Goal: Task Accomplishment & Management: Use online tool/utility

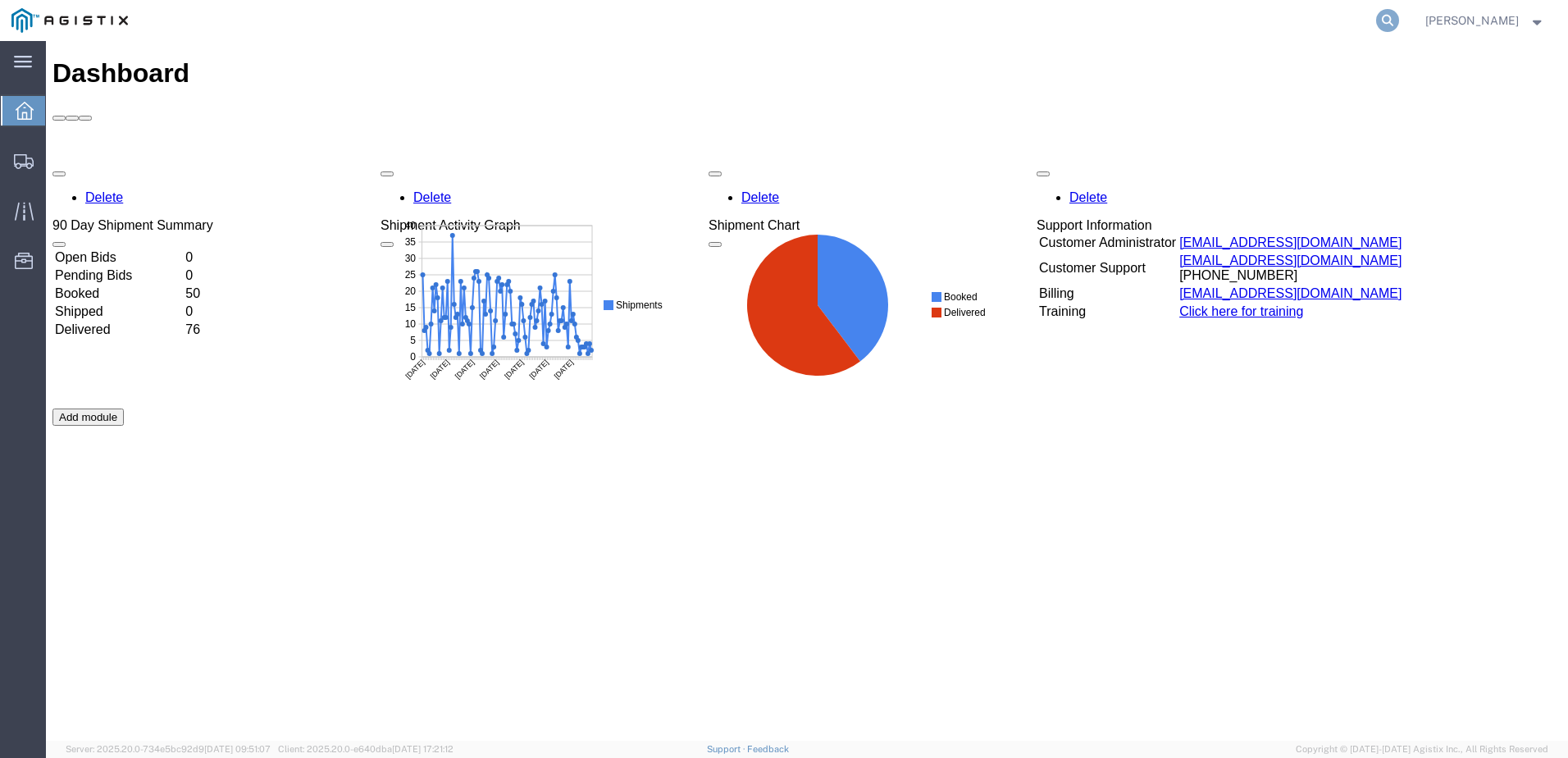
click at [1399, 25] on icon at bounding box center [1387, 20] width 23 height 23
click at [993, 20] on input "search" at bounding box center [1127, 20] width 499 height 39
paste input "56914296"
type input "56914296"
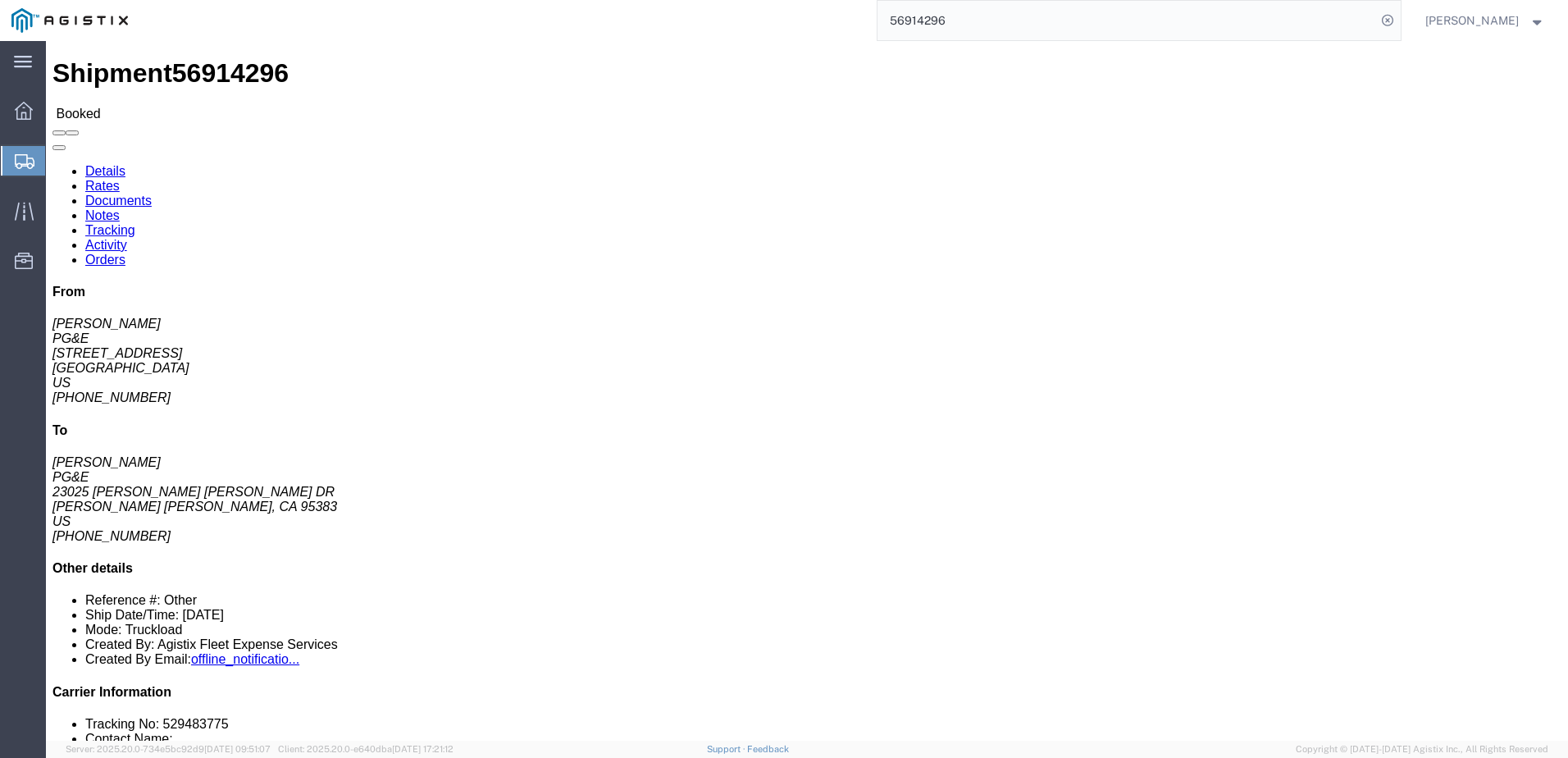
click span
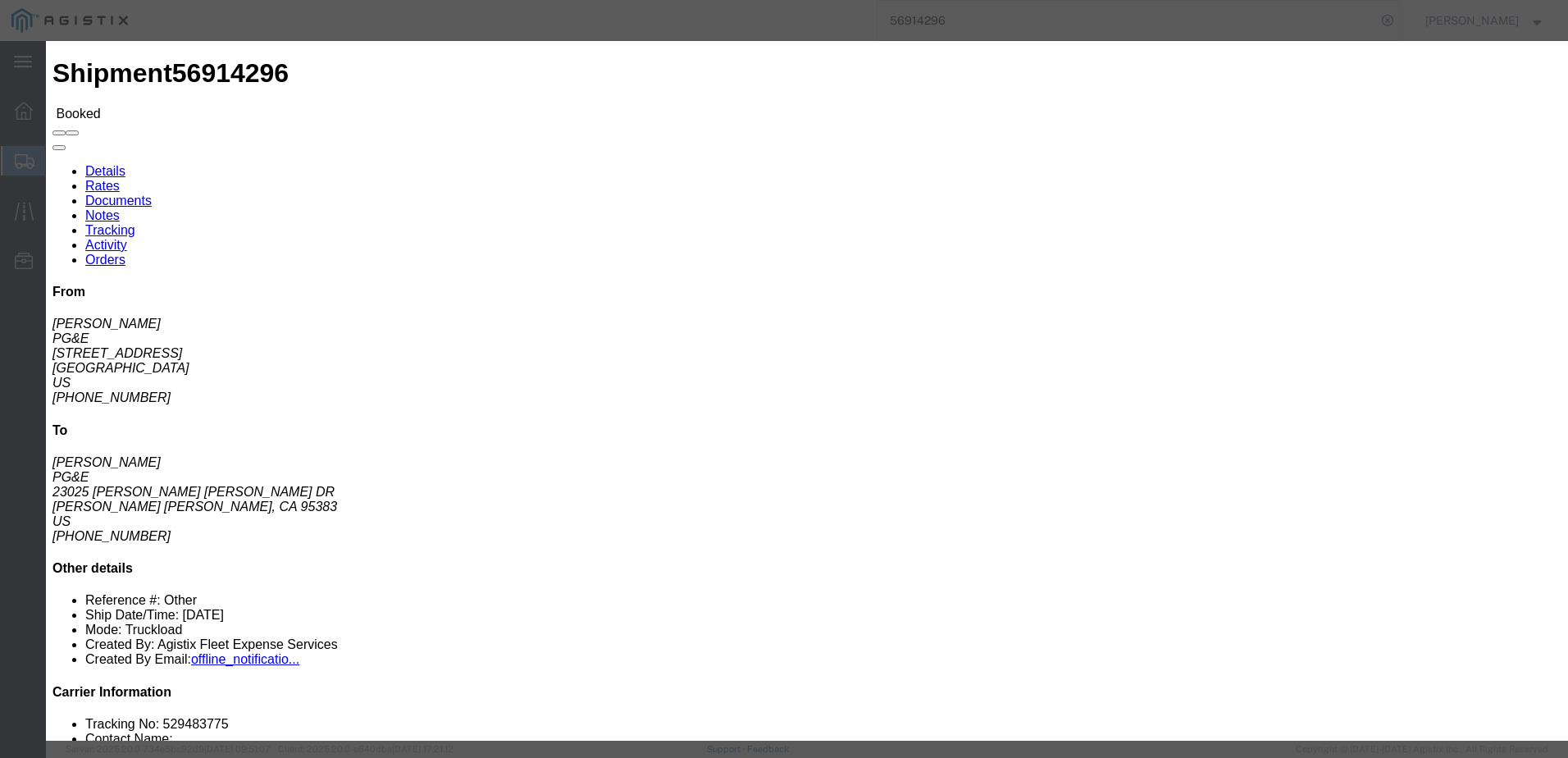
click input "text"
type input "[EMAIL_ADDRESS][DOMAIN_NAME]"
click input "PGE Fleet Bill Of Lading"
checkbox input "true"
click button "Send"
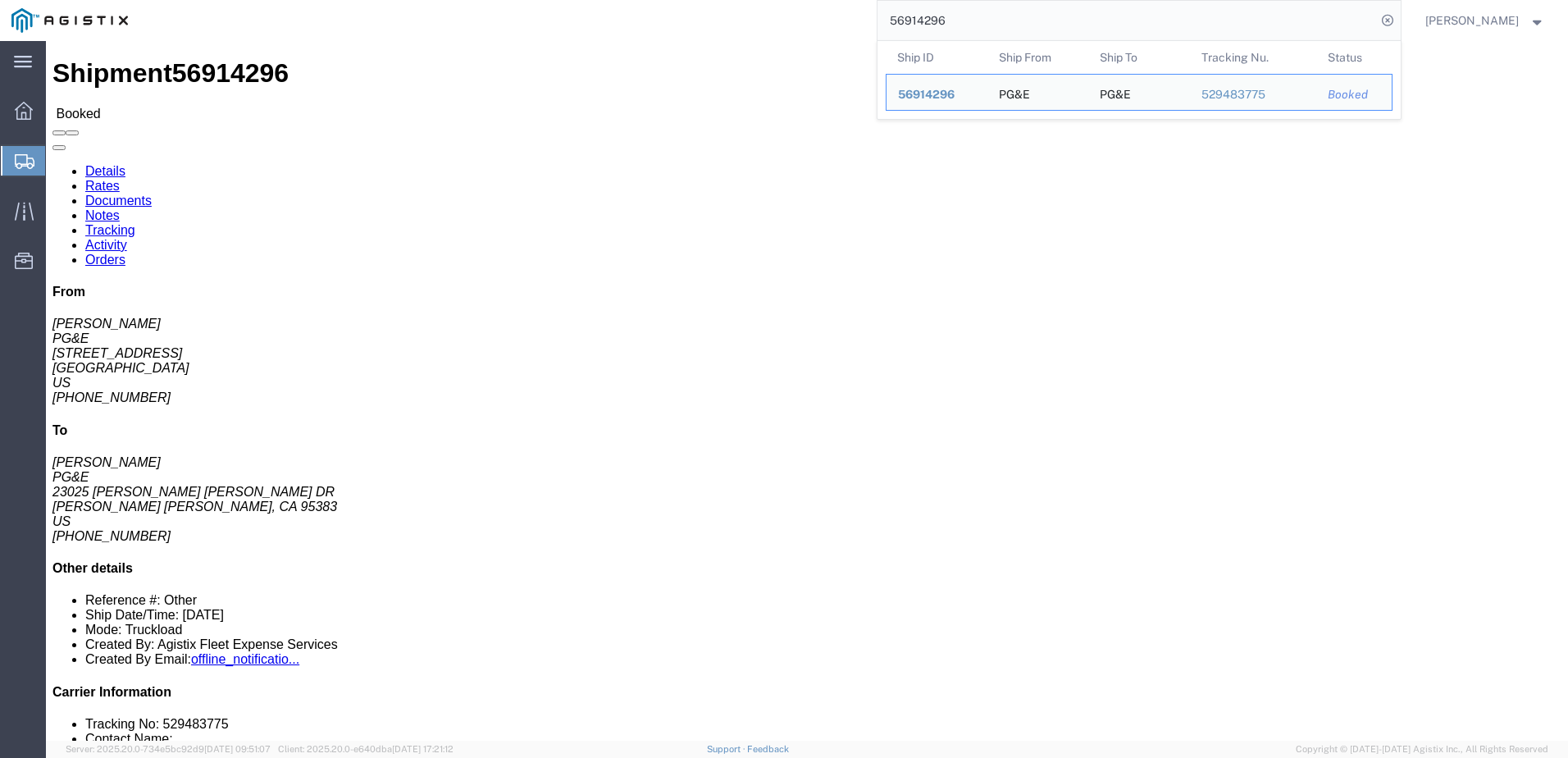
drag, startPoint x: 947, startPoint y: 23, endPoint x: 878, endPoint y: 19, distance: 69.1
click at [878, 19] on div "56914296 Ship ID Ship From Ship To Tracking Nu. Status Ship ID 56914296 Ship Fr…" at bounding box center [769, 20] width 1261 height 41
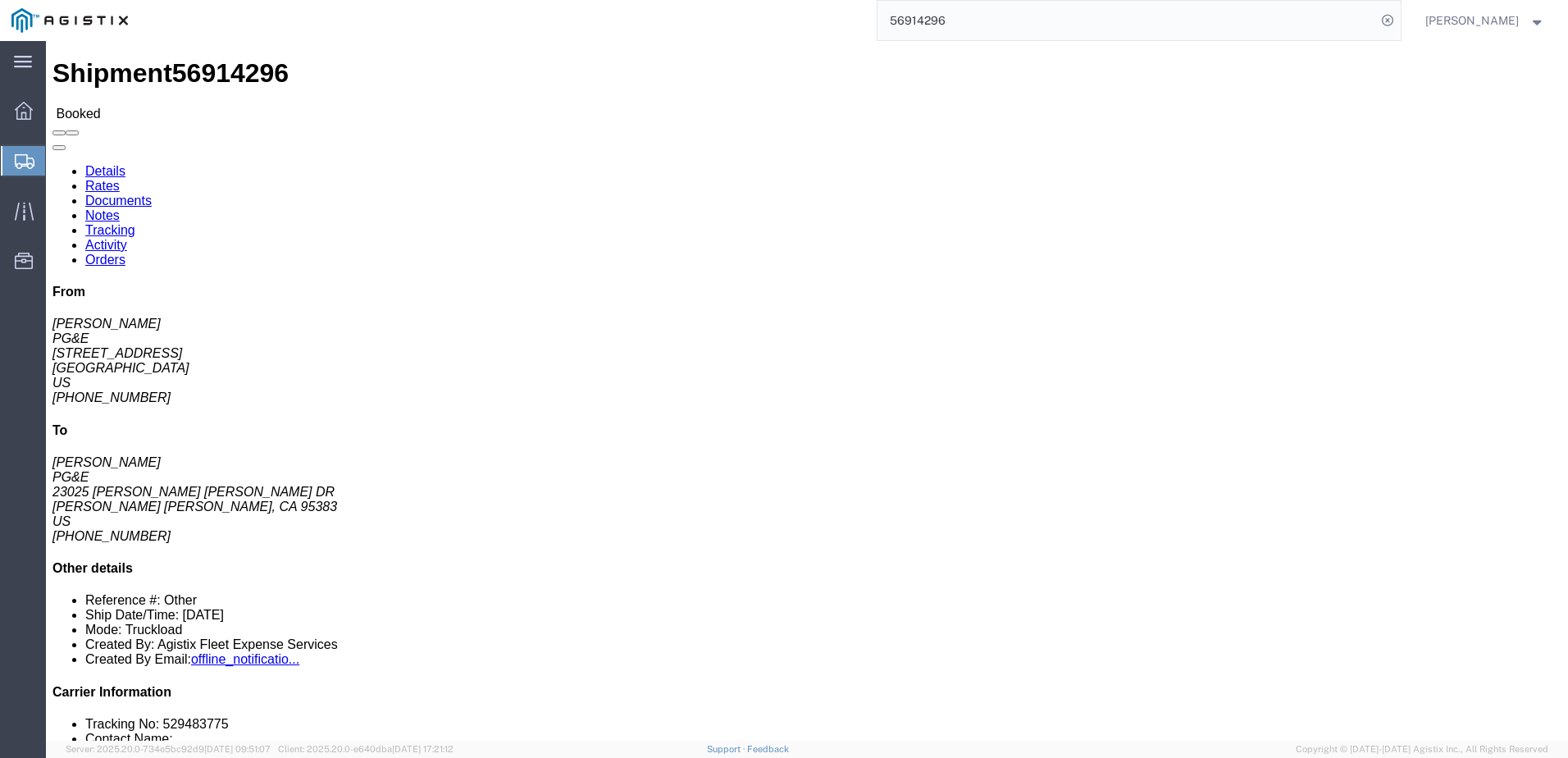
paste input "304"
type input "56914304"
click span
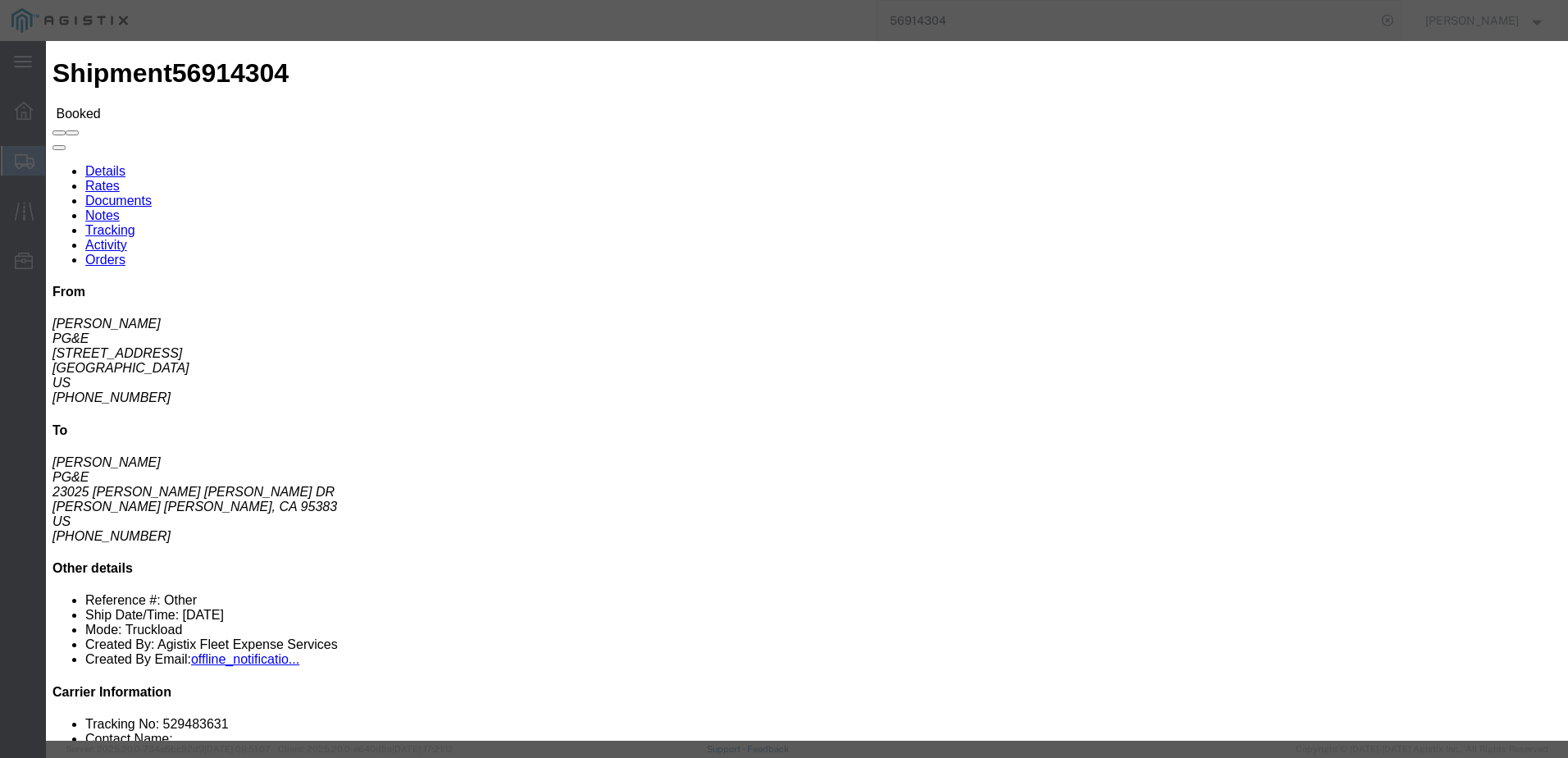
click input "text"
type input "[EMAIL_ADDRESS][DOMAIN_NAME]"
click input "PGE Fleet Bill Of Lading"
checkbox input "true"
click button "Send"
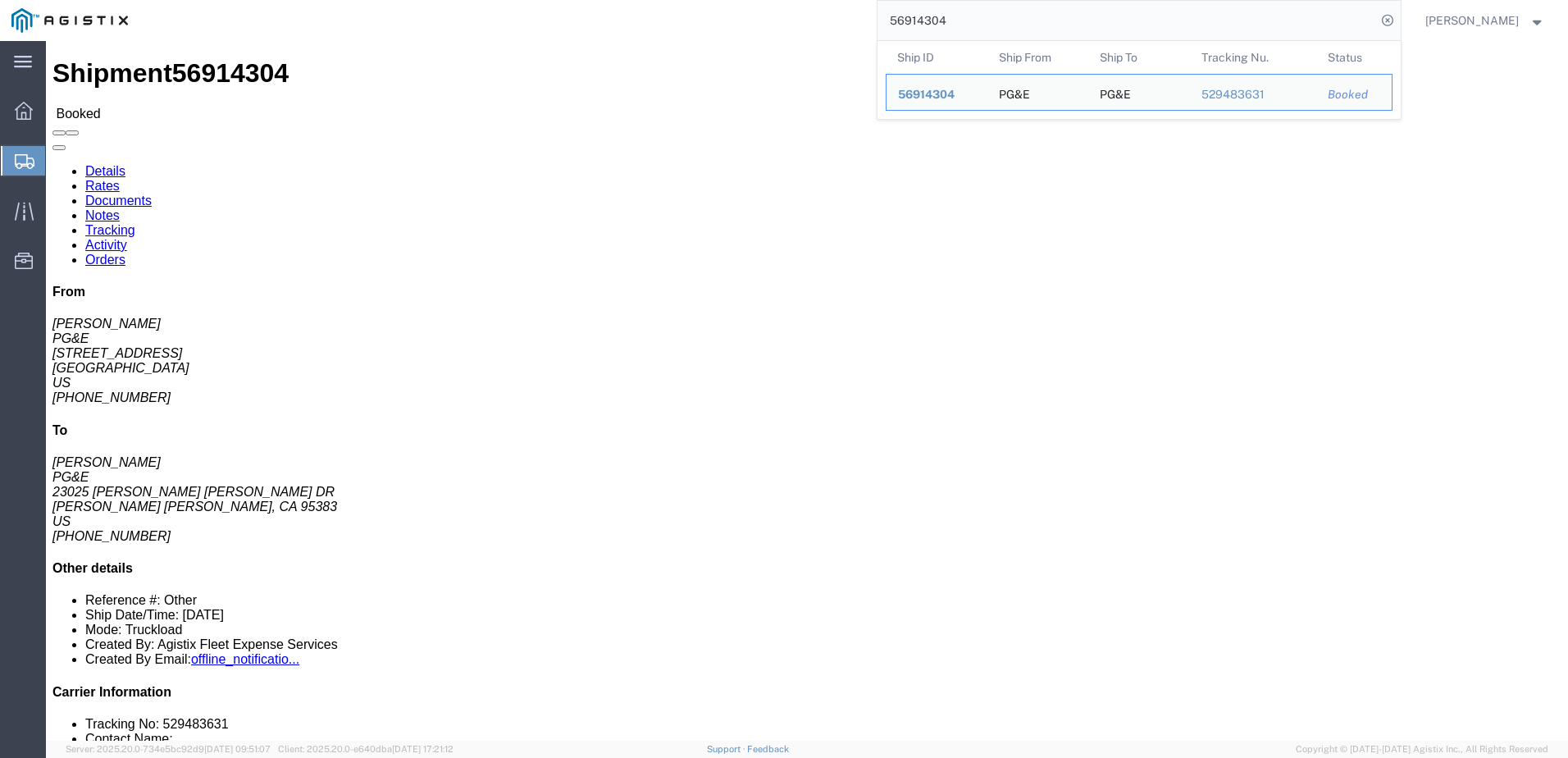
drag, startPoint x: 976, startPoint y: 14, endPoint x: 949, endPoint y: 27, distance: 30.0
click at [915, 18] on input "56914304" at bounding box center [1127, 20] width 499 height 39
paste input "519505"
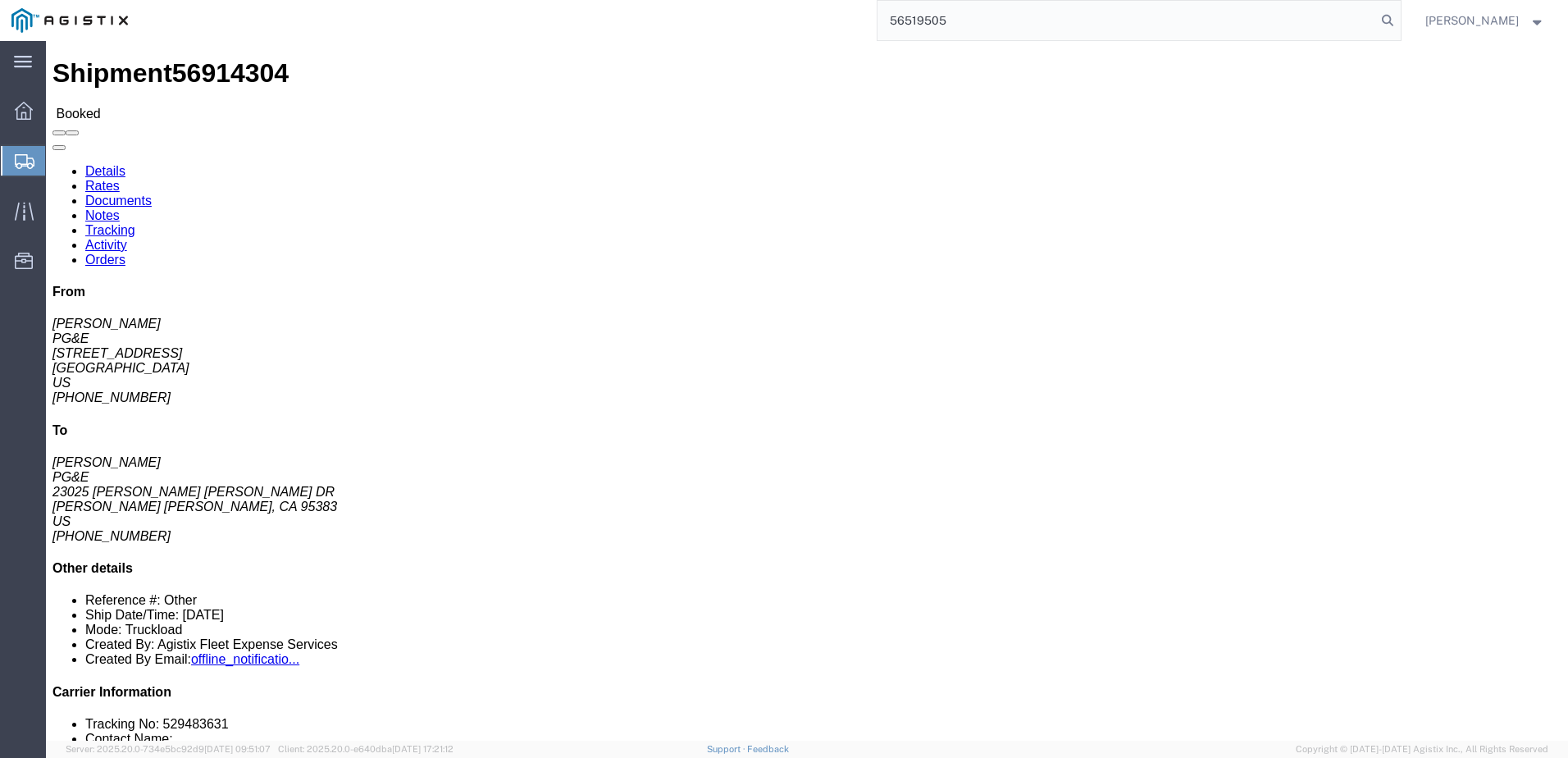
type input "56519505"
click span
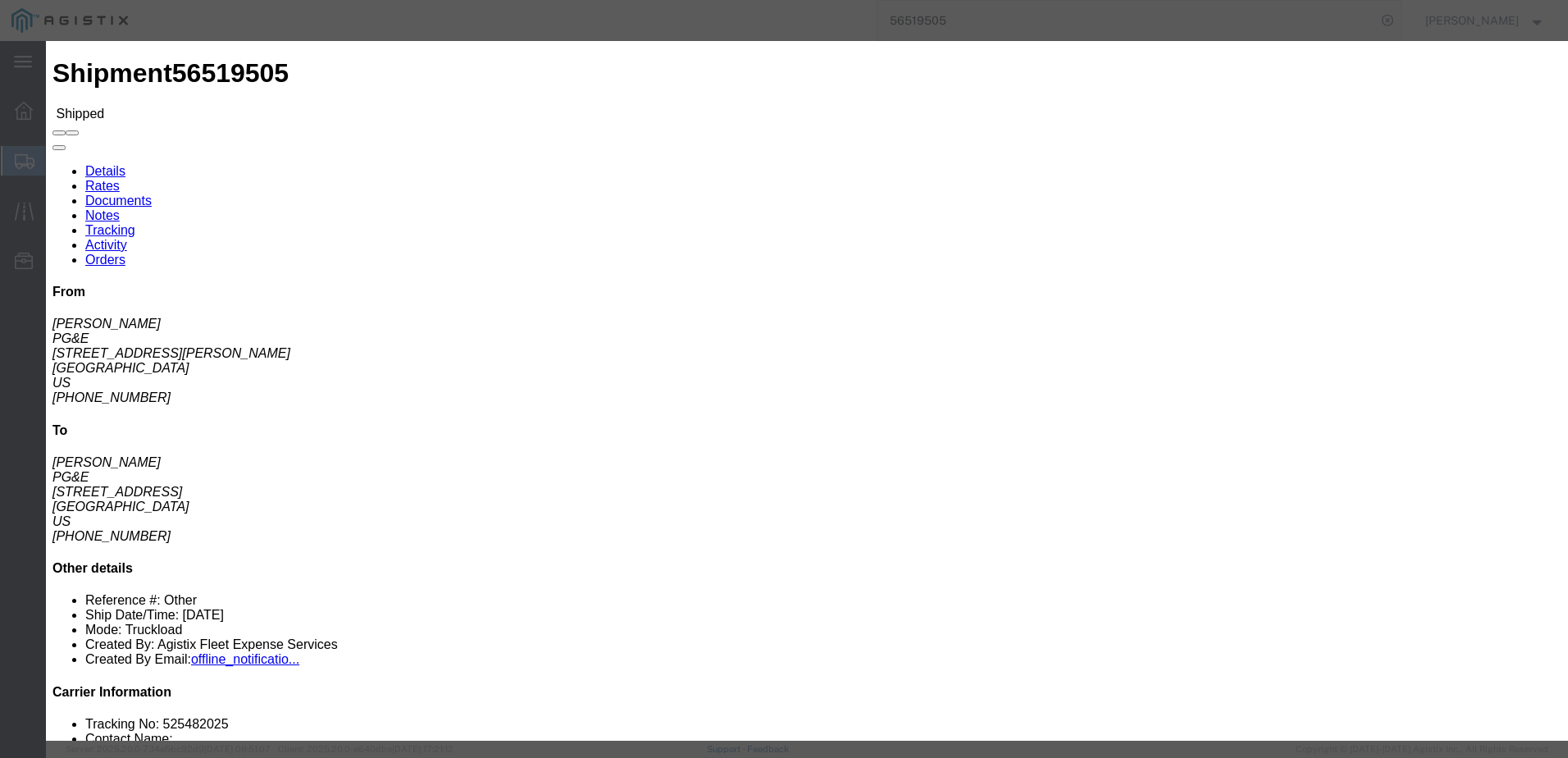
click input "text"
type input "[EMAIL_ADDRESS][DOMAIN_NAME]"
click input "PGE Fleet Bill Of Lading"
checkbox input "true"
click button "Send"
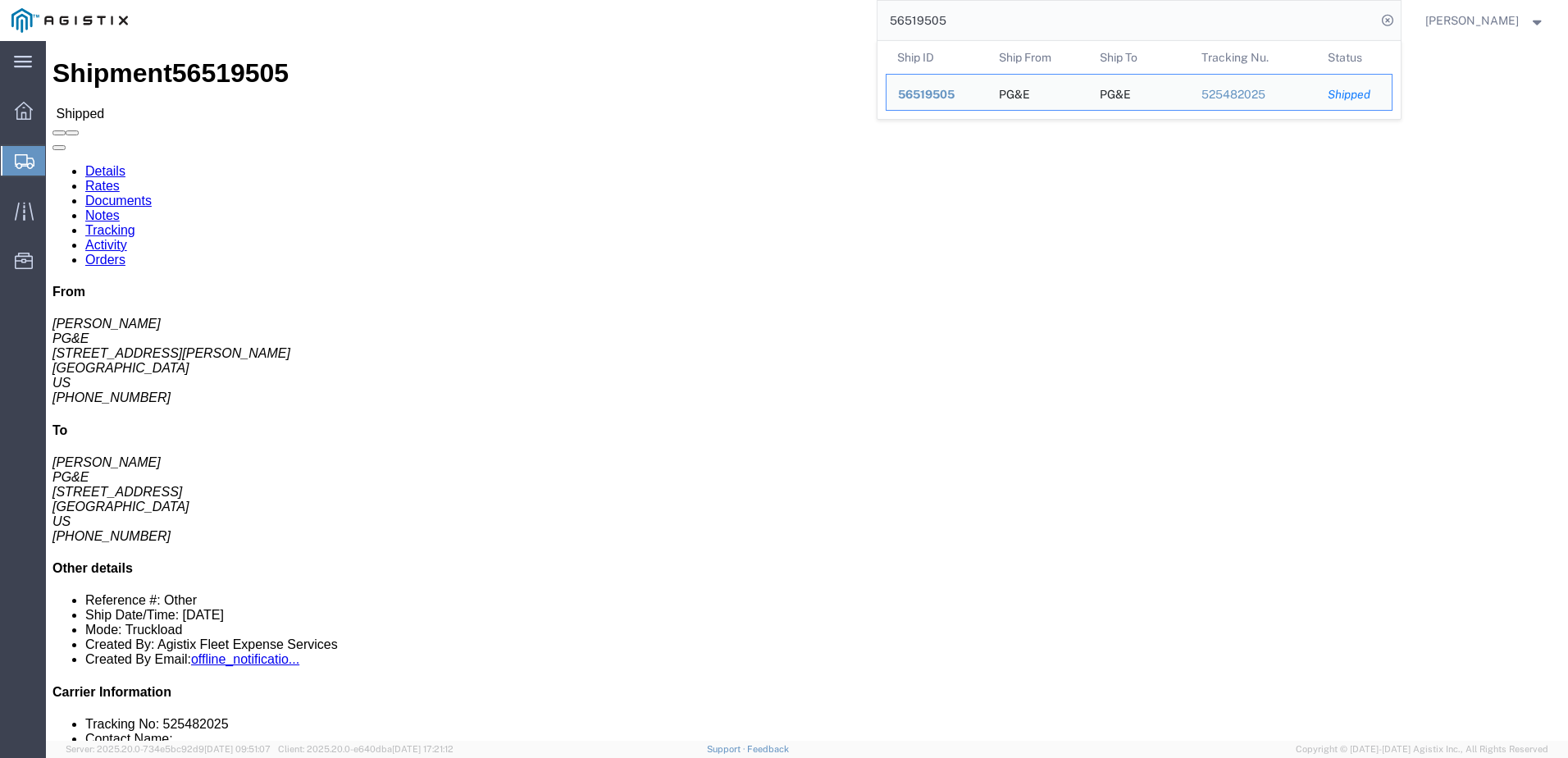
drag, startPoint x: 1060, startPoint y: 21, endPoint x: 899, endPoint y: 18, distance: 161.0
click at [899, 18] on div "56519505 Ship ID Ship From Ship To Tracking Nu. Status Ship ID 56519505 Ship Fr…" at bounding box center [769, 20] width 1261 height 41
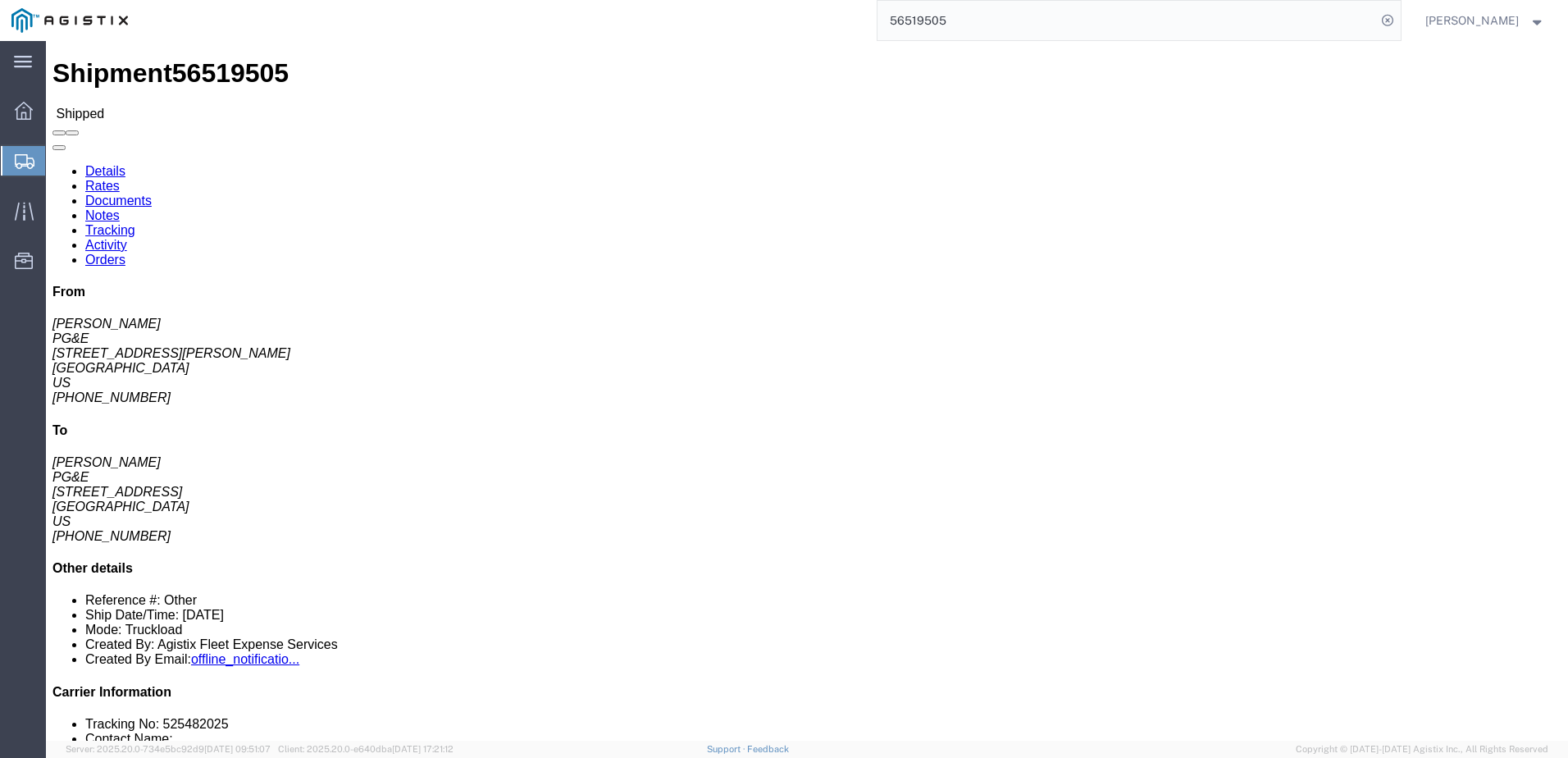
paste input "6"
type input "56519506"
click span
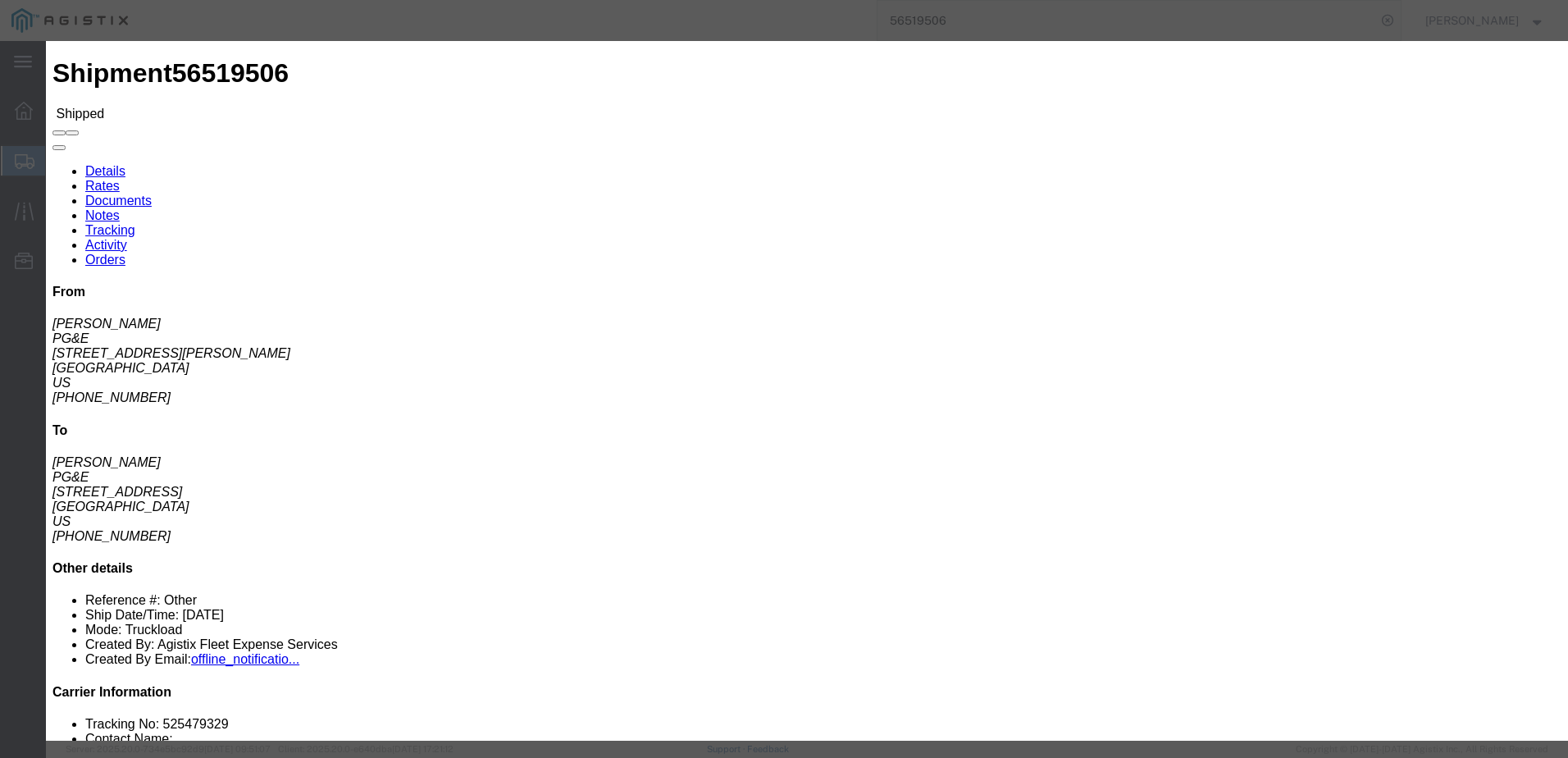
click input "text"
type input "[EMAIL_ADDRESS][DOMAIN_NAME]"
click input "PGE Fleet Bill Of Lading"
checkbox input "true"
click button "Send"
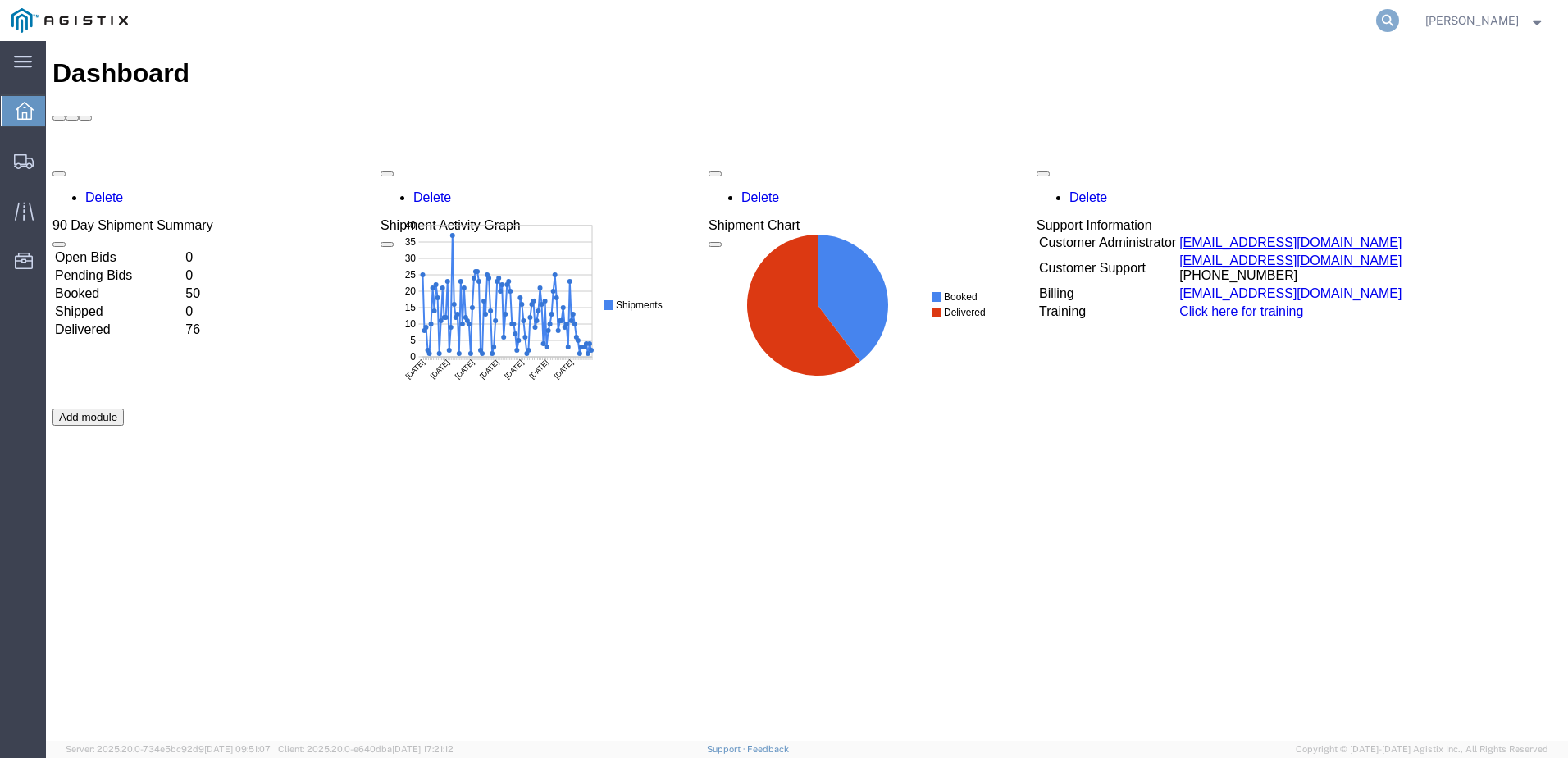
click at [1399, 17] on icon at bounding box center [1387, 20] width 23 height 23
click at [1071, 28] on input "search" at bounding box center [1127, 20] width 499 height 39
paste input "56519506"
type input "56519506"
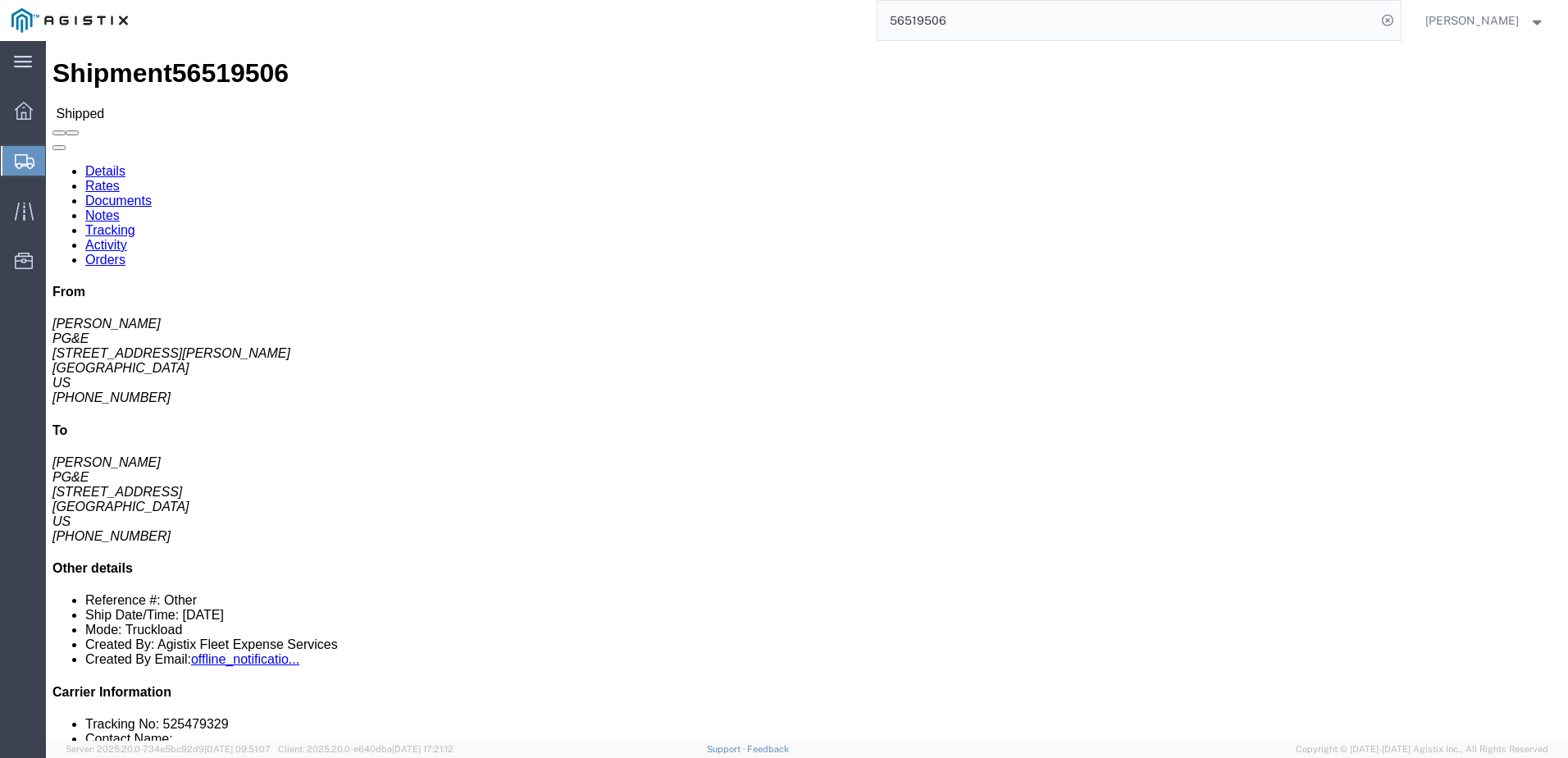
click span
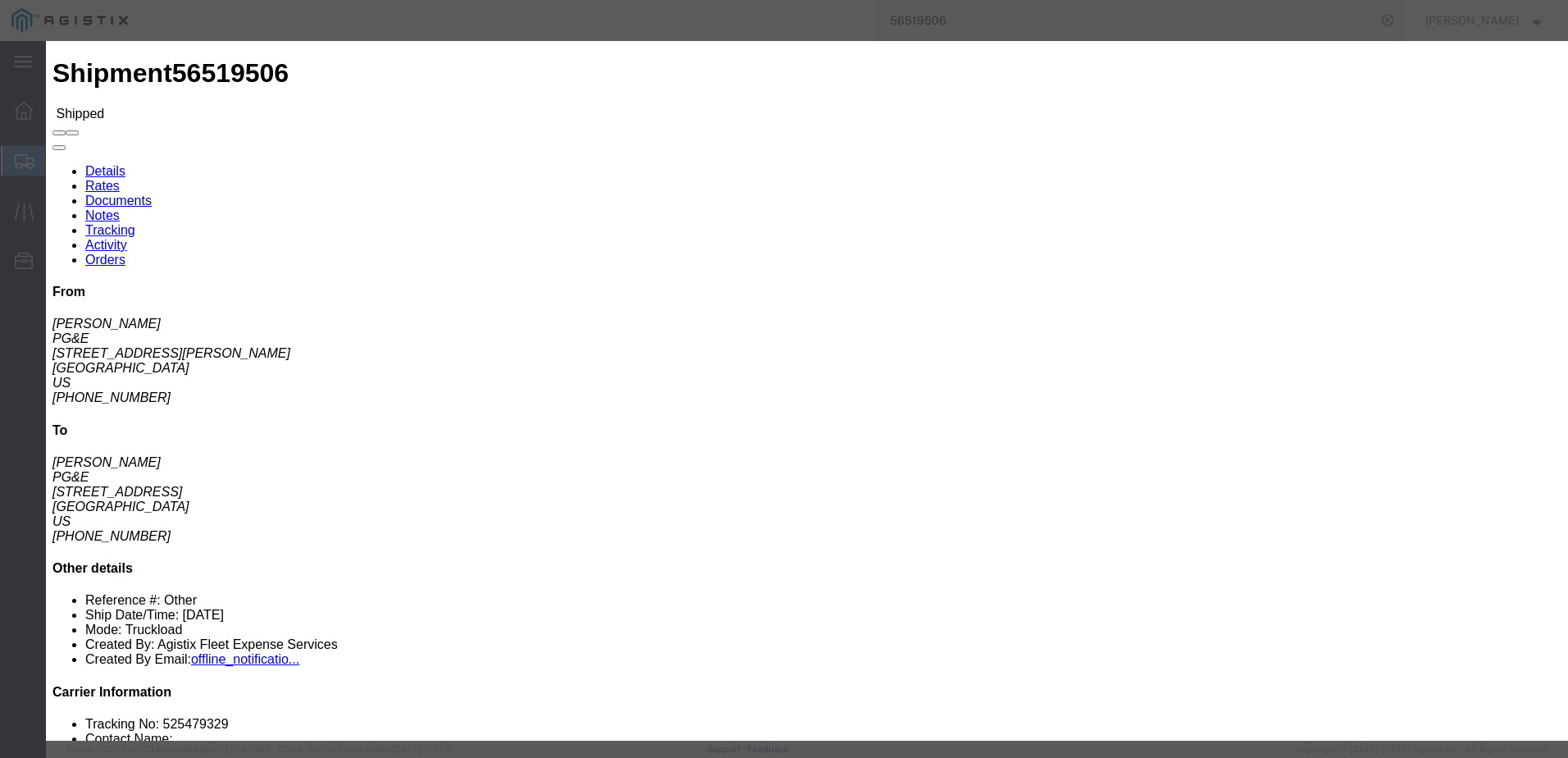
click input "text"
type input "mwright@epplerinc.com"
click label "PGE Fleet Bill Of Lading"
click input "PGE Fleet Bill Of Lading"
checkbox input "true"
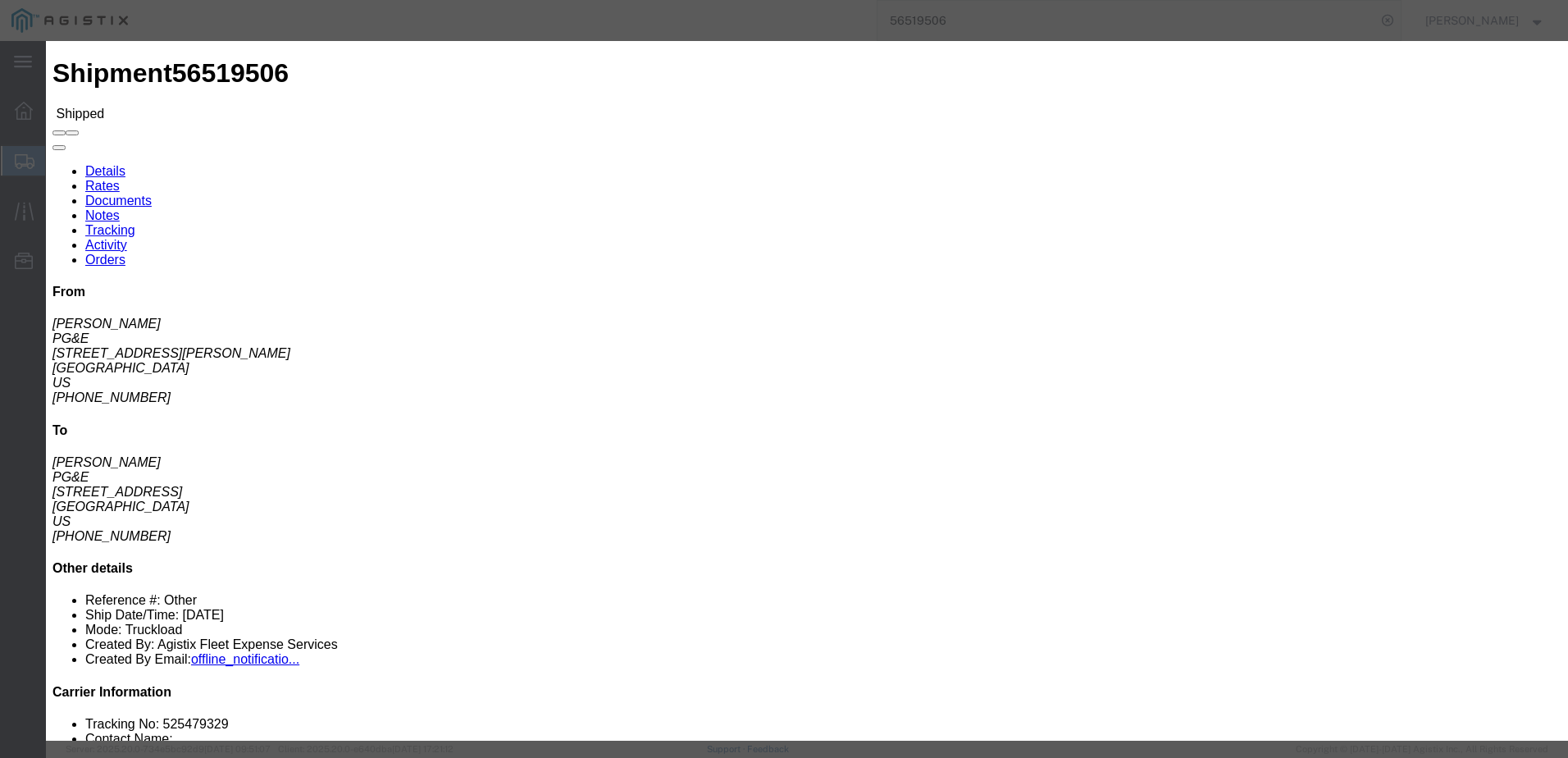
click button "Send"
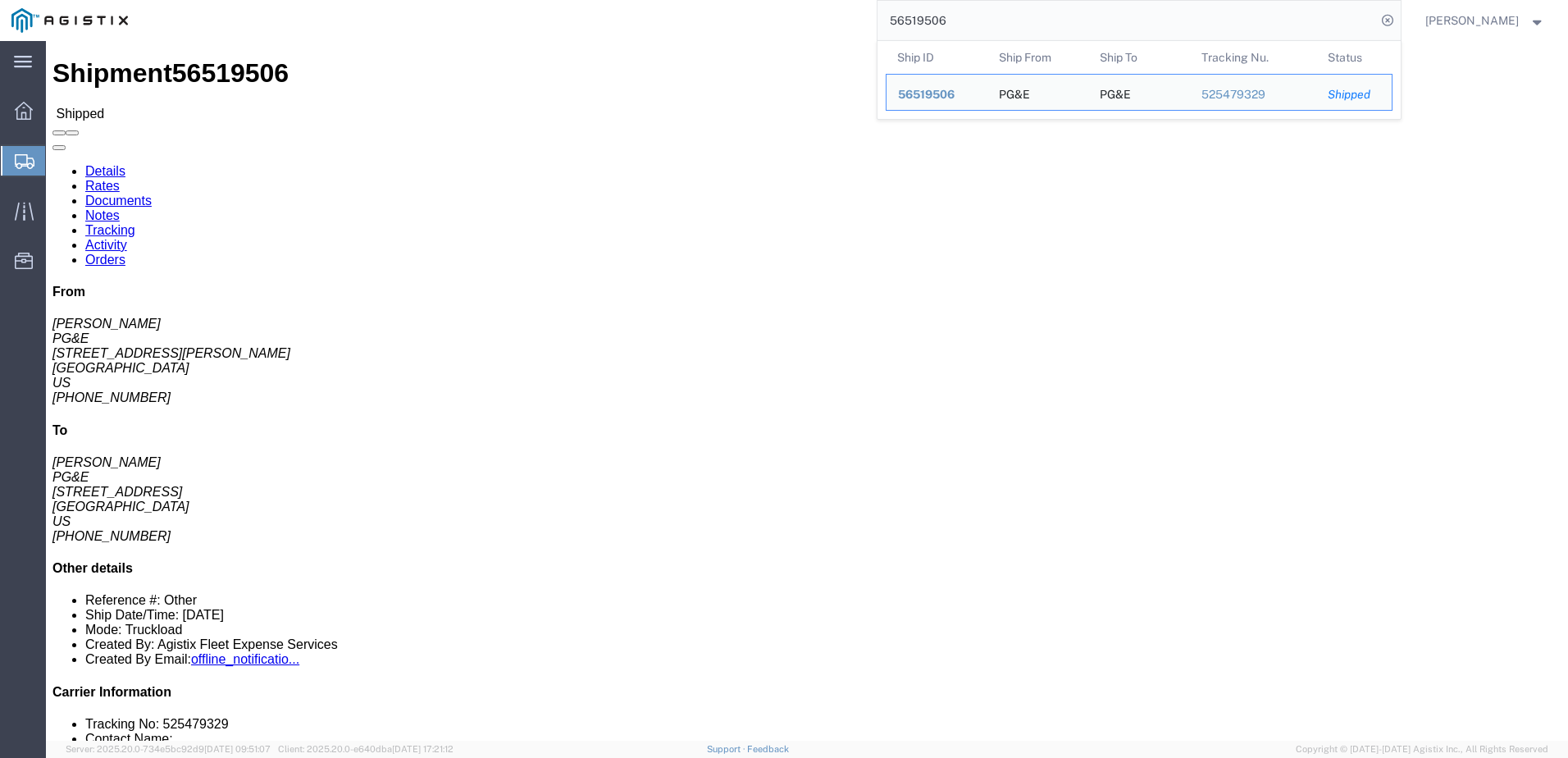
drag, startPoint x: 1003, startPoint y: 18, endPoint x: 871, endPoint y: 15, distance: 132.0
click at [871, 13] on div "56519506 Ship ID Ship From Ship To Tracking Nu. Status Ship ID 56519506 Ship Fr…" at bounding box center [769, 20] width 1261 height 41
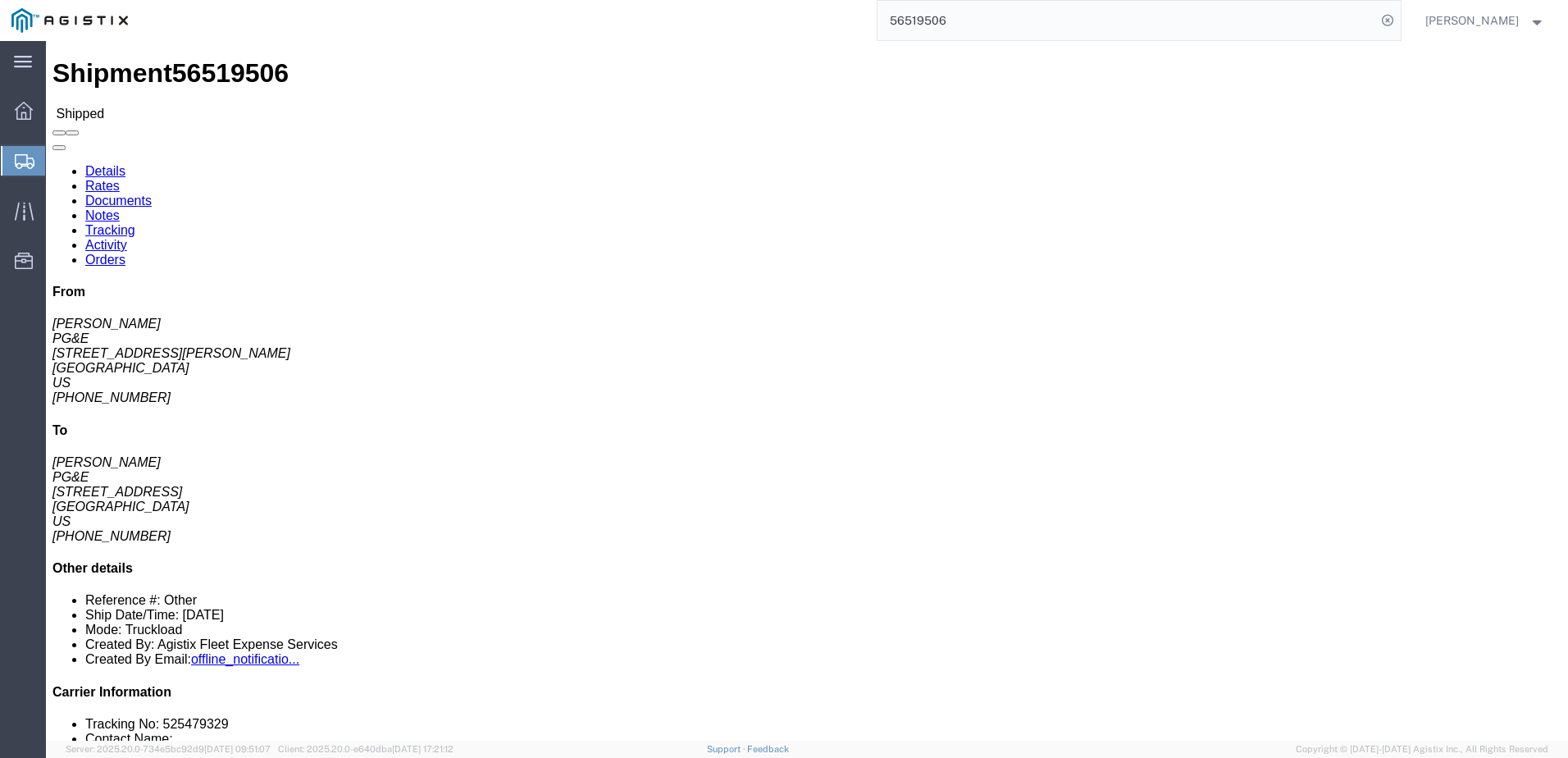
paste input "7050040"
type input "57050040"
click span
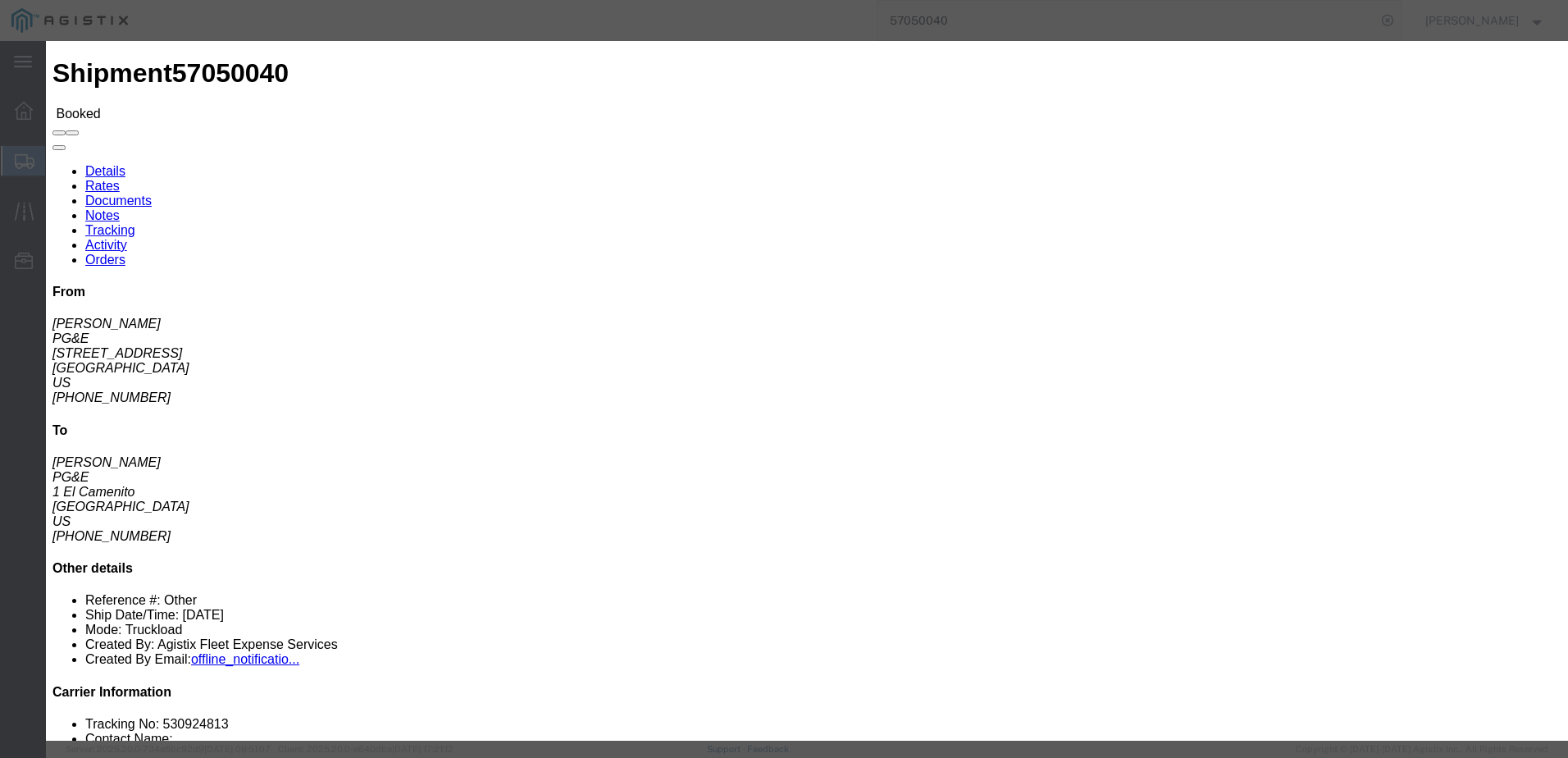
click input "text"
type input "[EMAIL_ADDRESS][DOMAIN_NAME]"
click input "Send a copy to my email."
checkbox input "false"
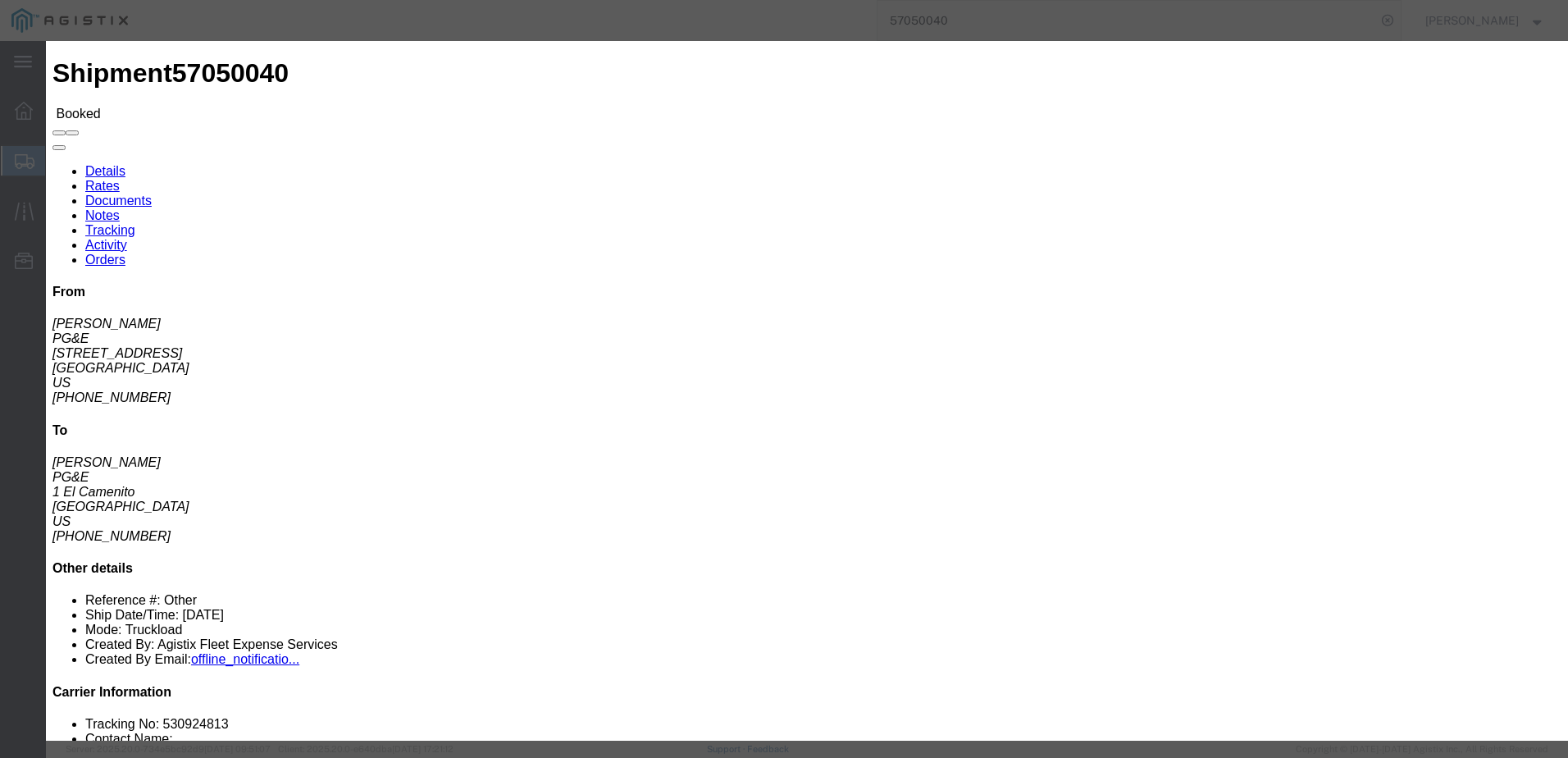
click input "PGE Fleet Bill Of Lading"
checkbox input "true"
click button "Send"
